Goal: Transaction & Acquisition: Book appointment/travel/reservation

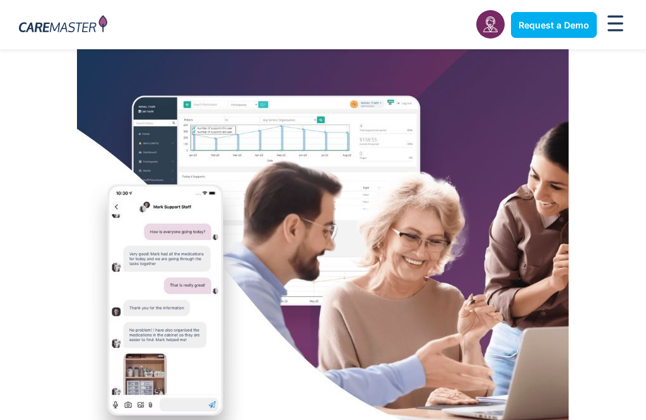
click at [573, 25] on span "Request a Demo" at bounding box center [554, 25] width 71 height 11
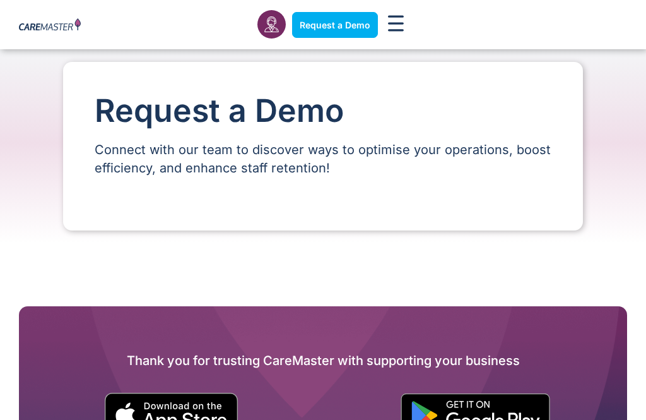
scroll to position [19, 0]
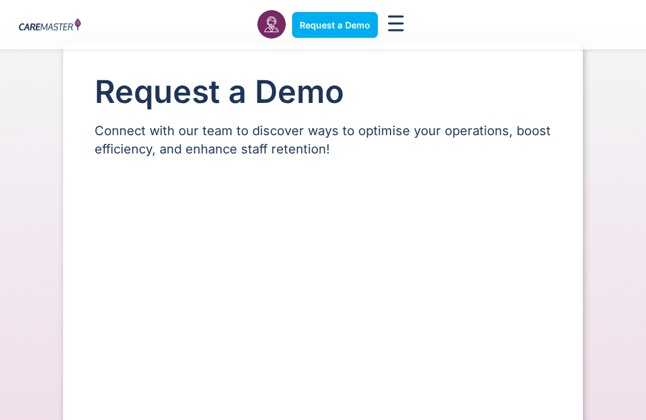
select select "**"
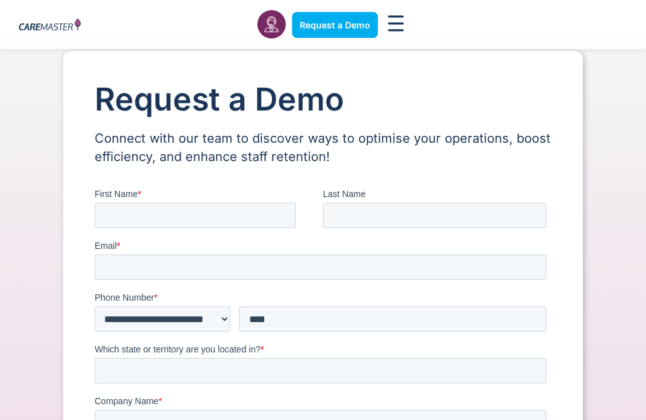
scroll to position [0, 0]
